Goal: Navigation & Orientation: Find specific page/section

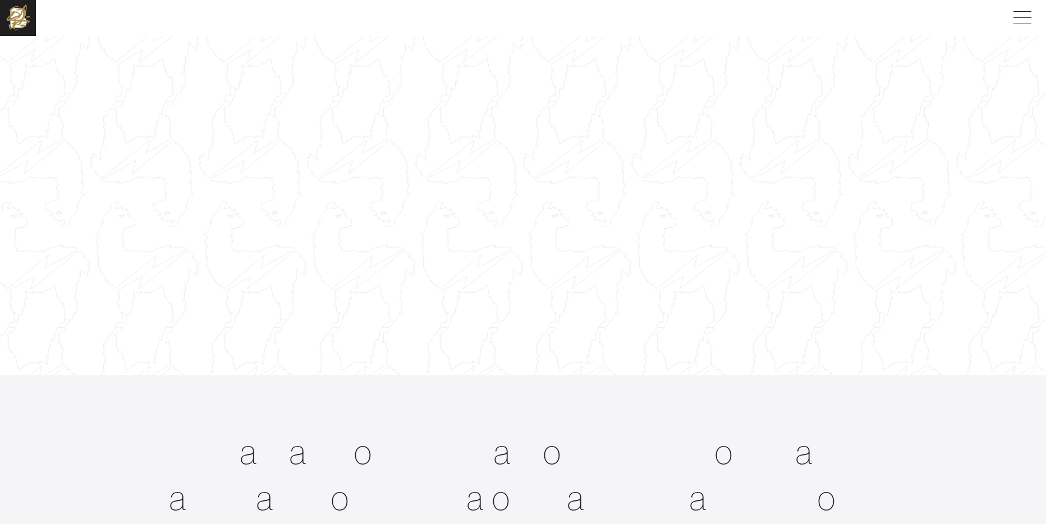
scroll to position [93, 0]
click at [441, 189] on div at bounding box center [523, 179] width 1071 height 602
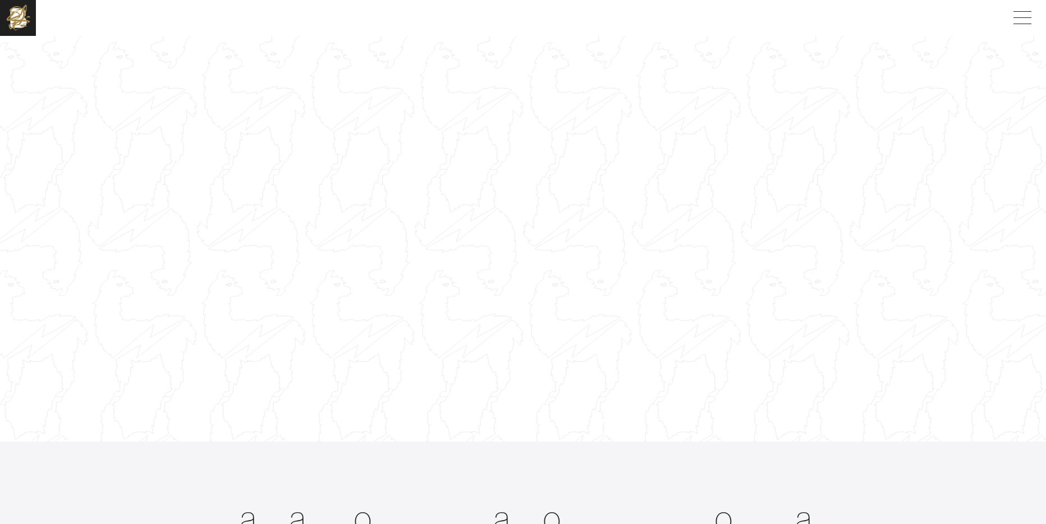
scroll to position [0, 0]
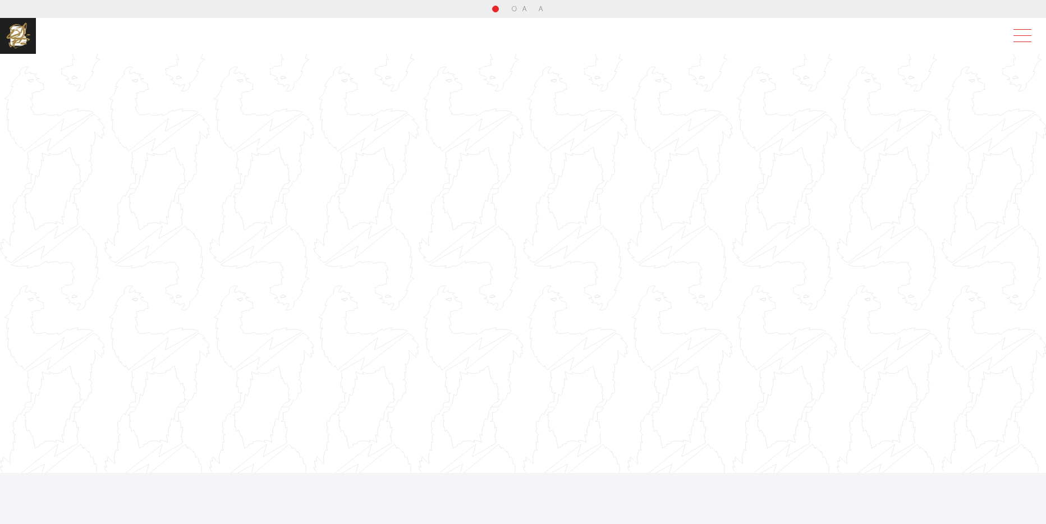
click at [1018, 36] on span at bounding box center [1021, 36] width 26 height 20
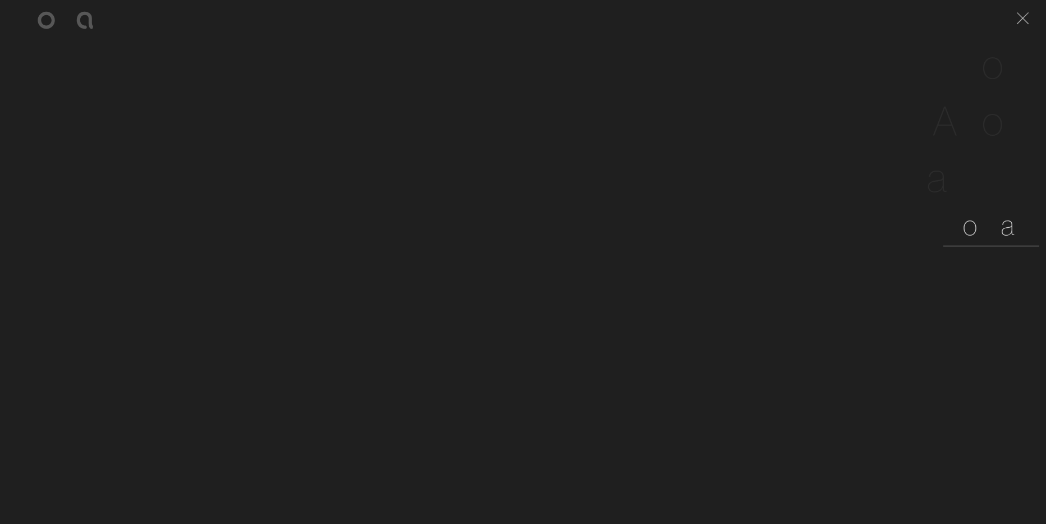
click at [978, 235] on span "o" at bounding box center [970, 225] width 15 height 34
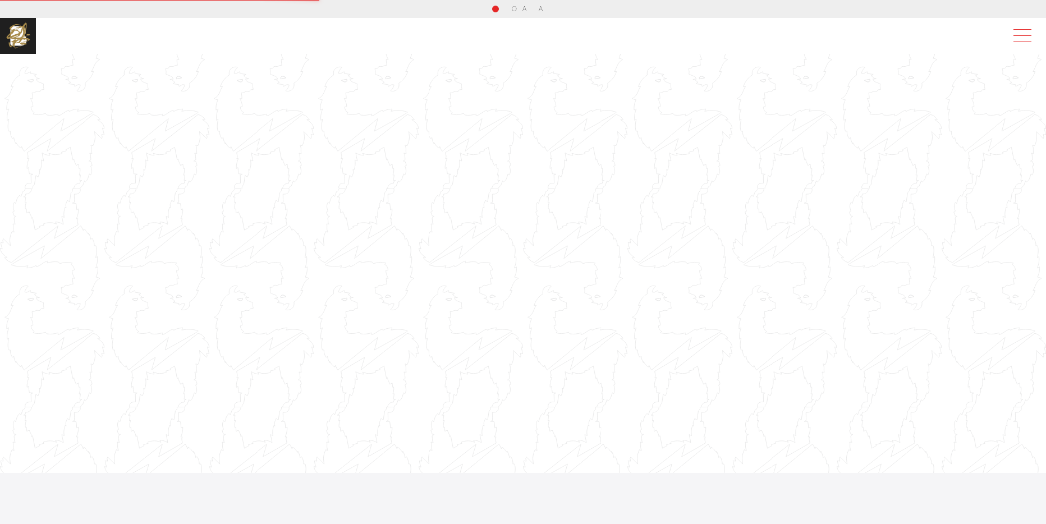
click at [1022, 36] on span at bounding box center [1021, 36] width 26 height 20
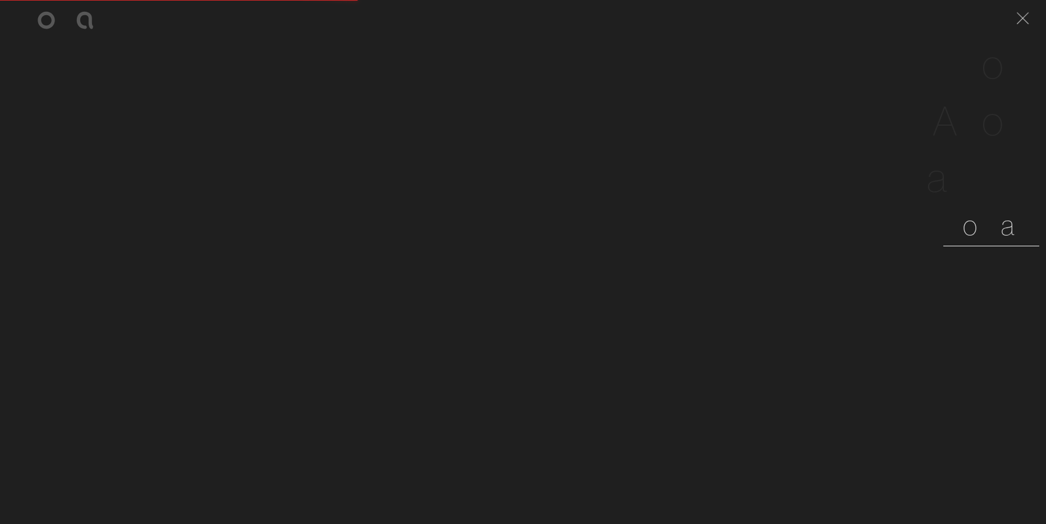
click at [981, 227] on span "n" at bounding box center [985, 225] width 14 height 34
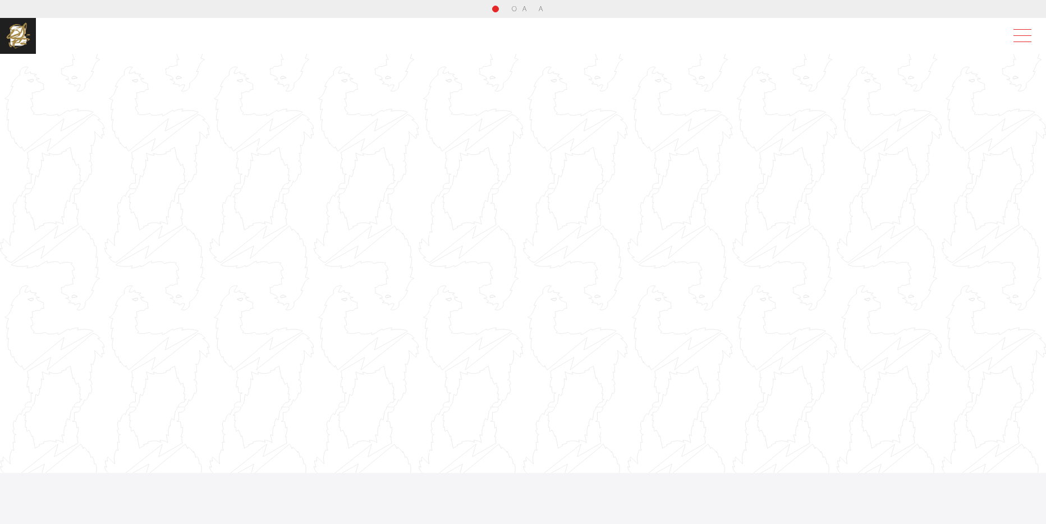
click at [1018, 37] on span at bounding box center [1021, 36] width 26 height 20
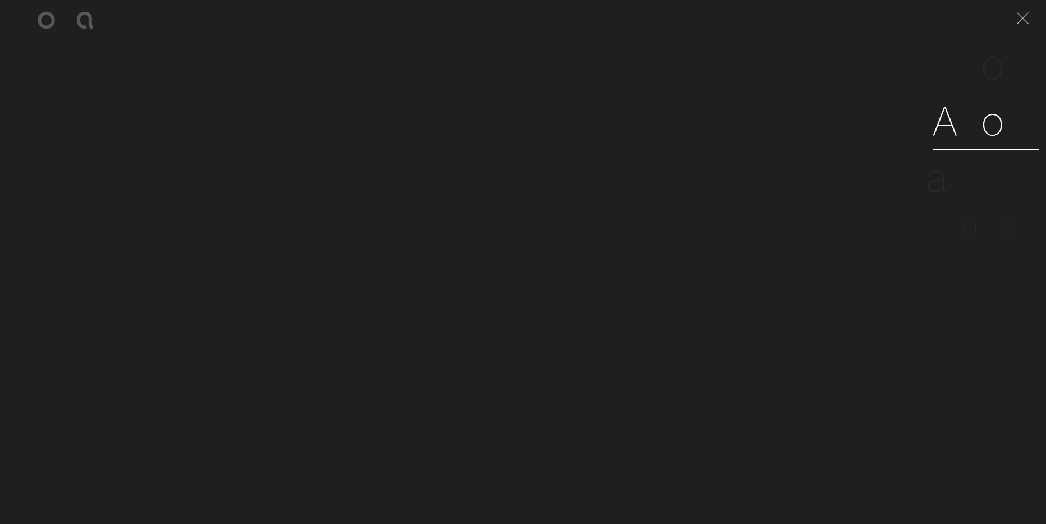
click at [966, 120] on span "b" at bounding box center [971, 120] width 24 height 51
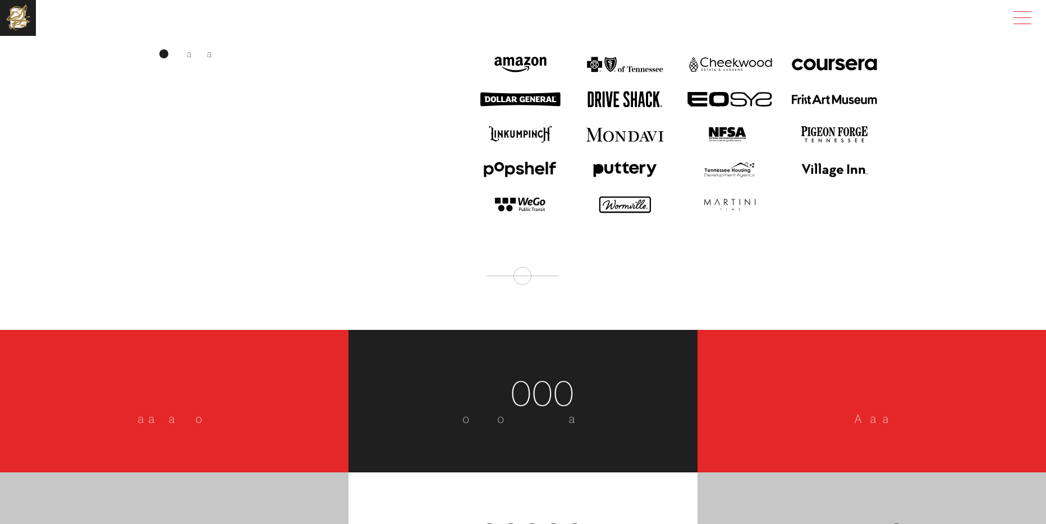
scroll to position [1651, 0]
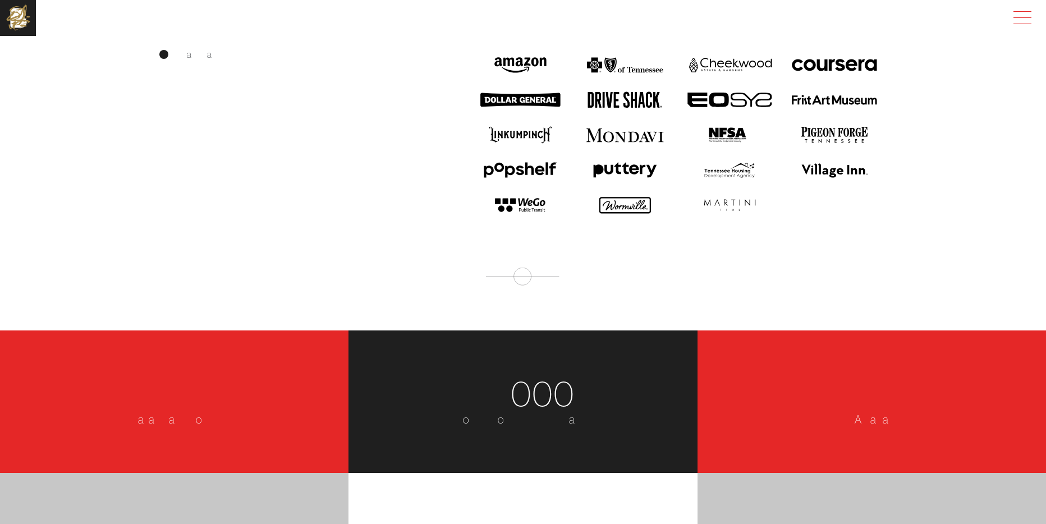
click at [1020, 20] on span at bounding box center [1021, 18] width 26 height 20
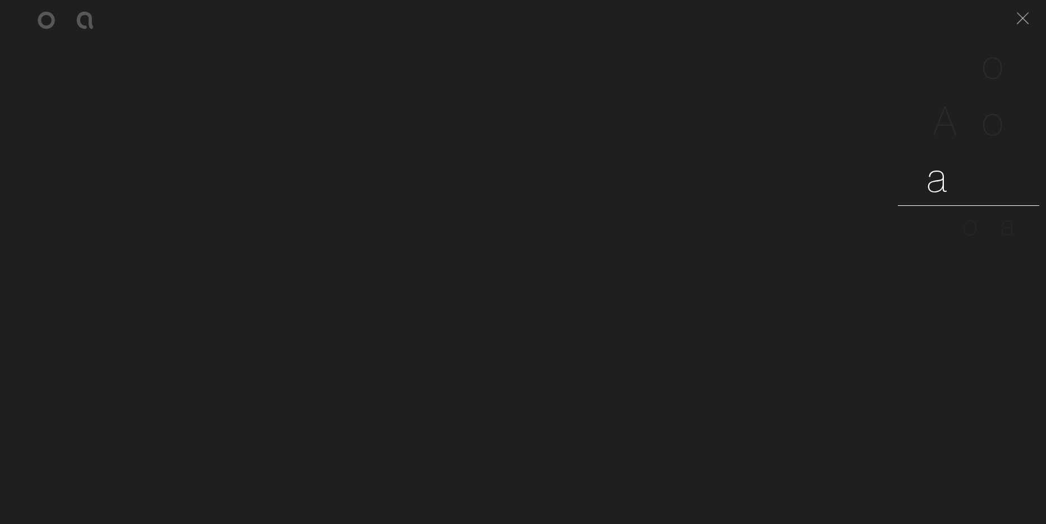
click at [963, 180] on span "e" at bounding box center [973, 177] width 22 height 51
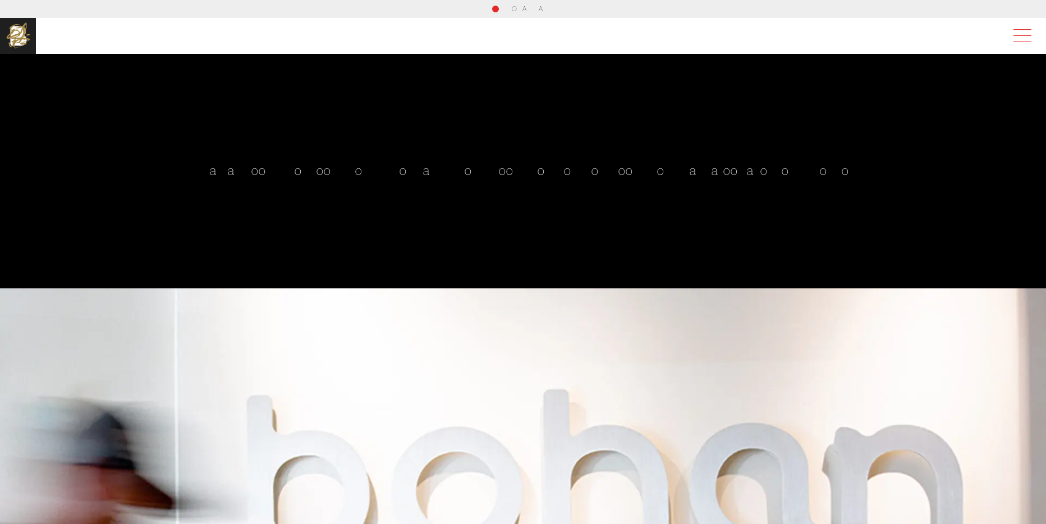
click at [1020, 30] on span at bounding box center [1021, 36] width 26 height 20
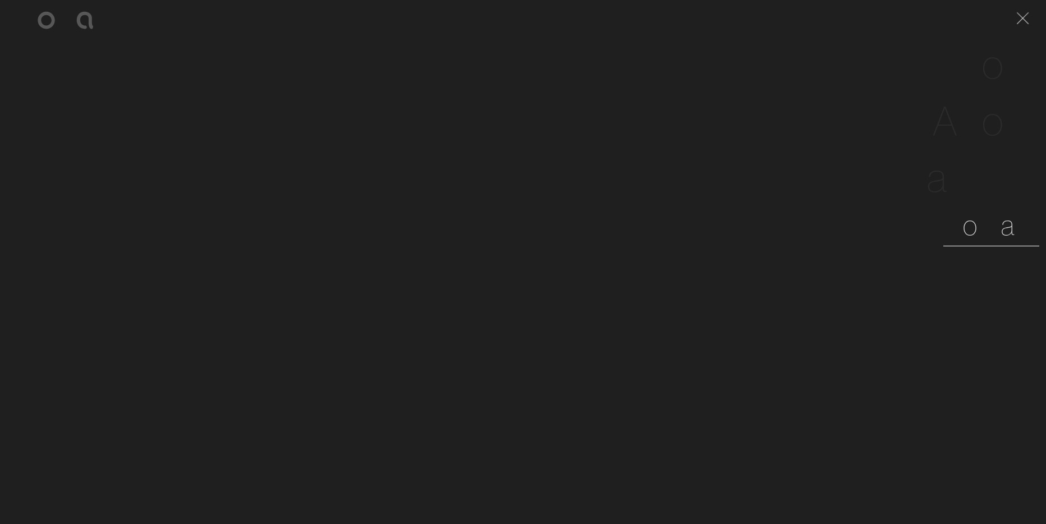
click at [982, 223] on span "n" at bounding box center [985, 225] width 14 height 34
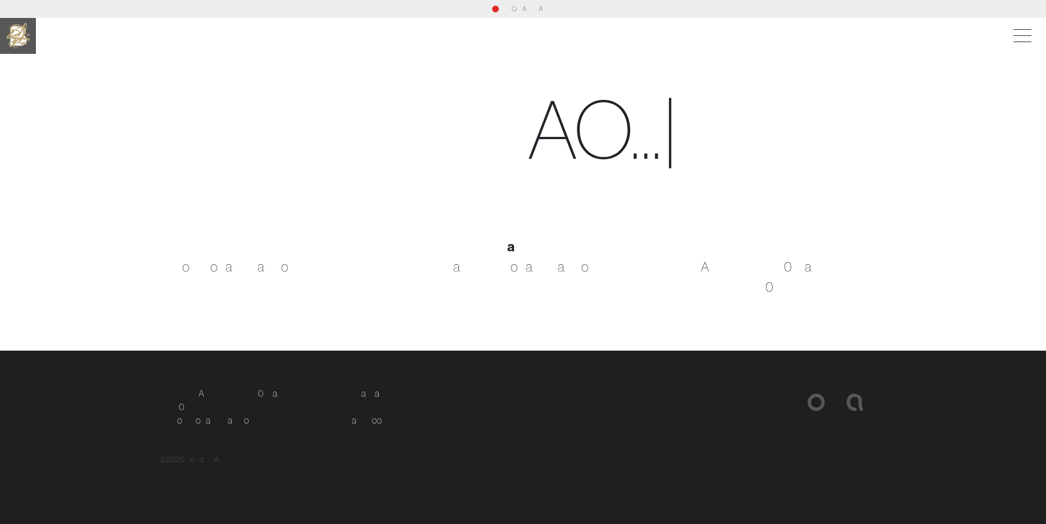
click at [19, 38] on img at bounding box center [18, 36] width 36 height 36
